Goal: Information Seeking & Learning: Find contact information

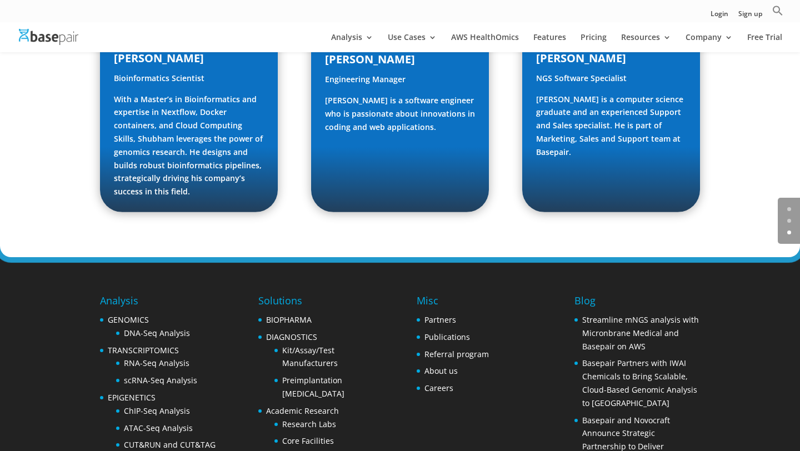
scroll to position [1727, 0]
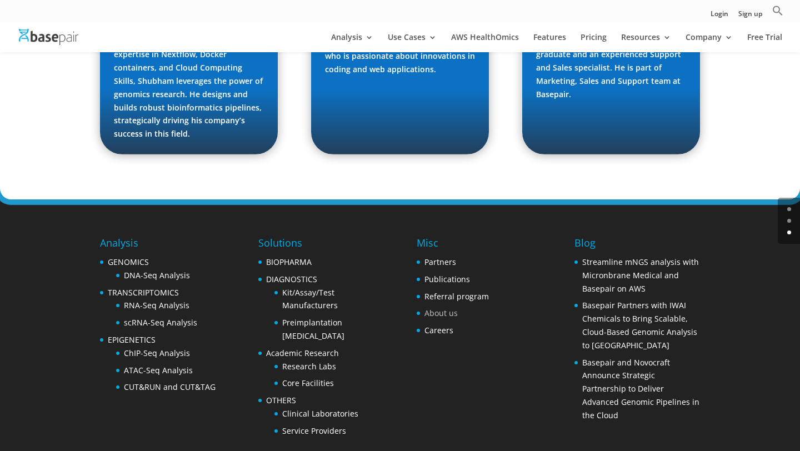
click at [443, 308] on link "About us" at bounding box center [440, 313] width 33 height 11
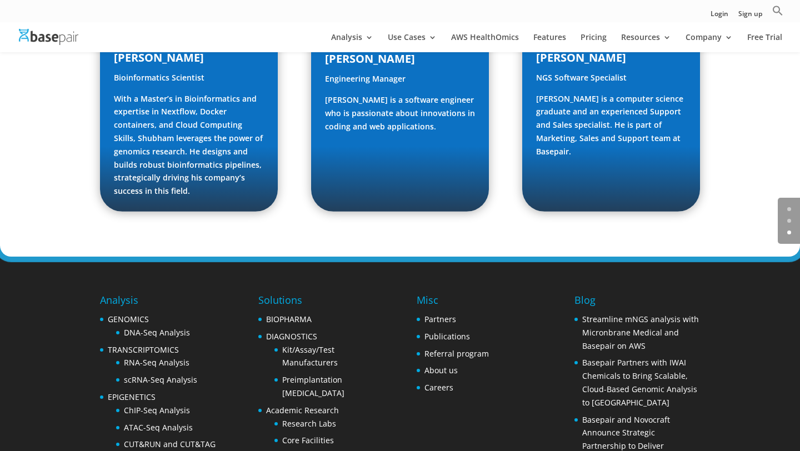
scroll to position [1670, 0]
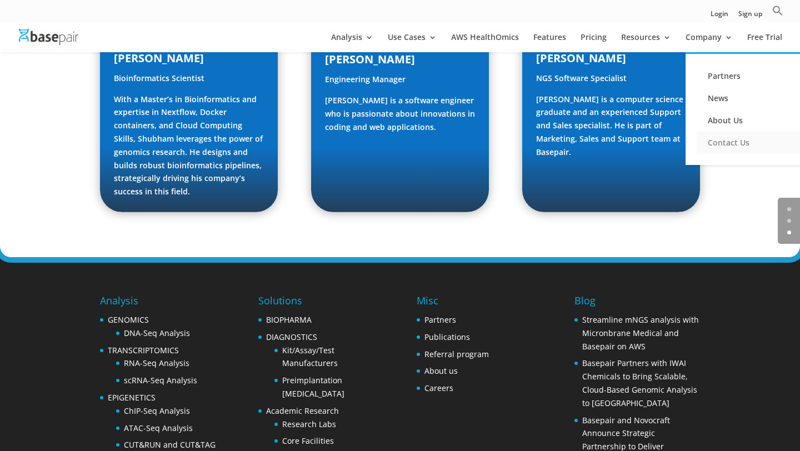
click at [723, 143] on link "Contact Us" at bounding box center [752, 143] width 111 height 22
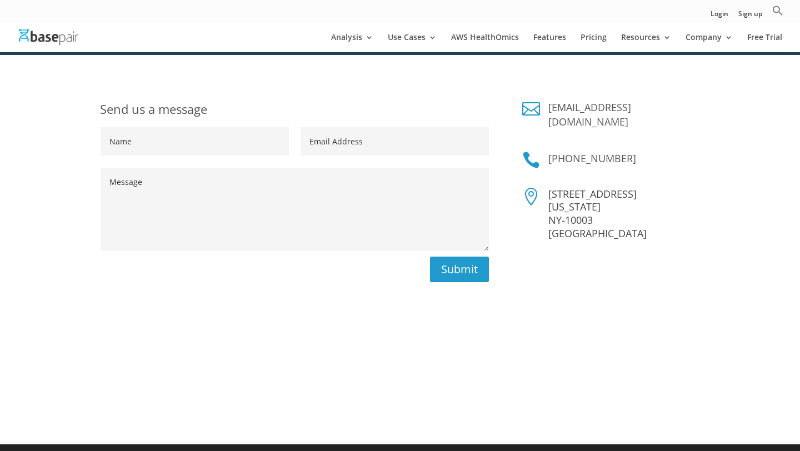
scroll to position [187, 0]
